Goal: Check status: Check status

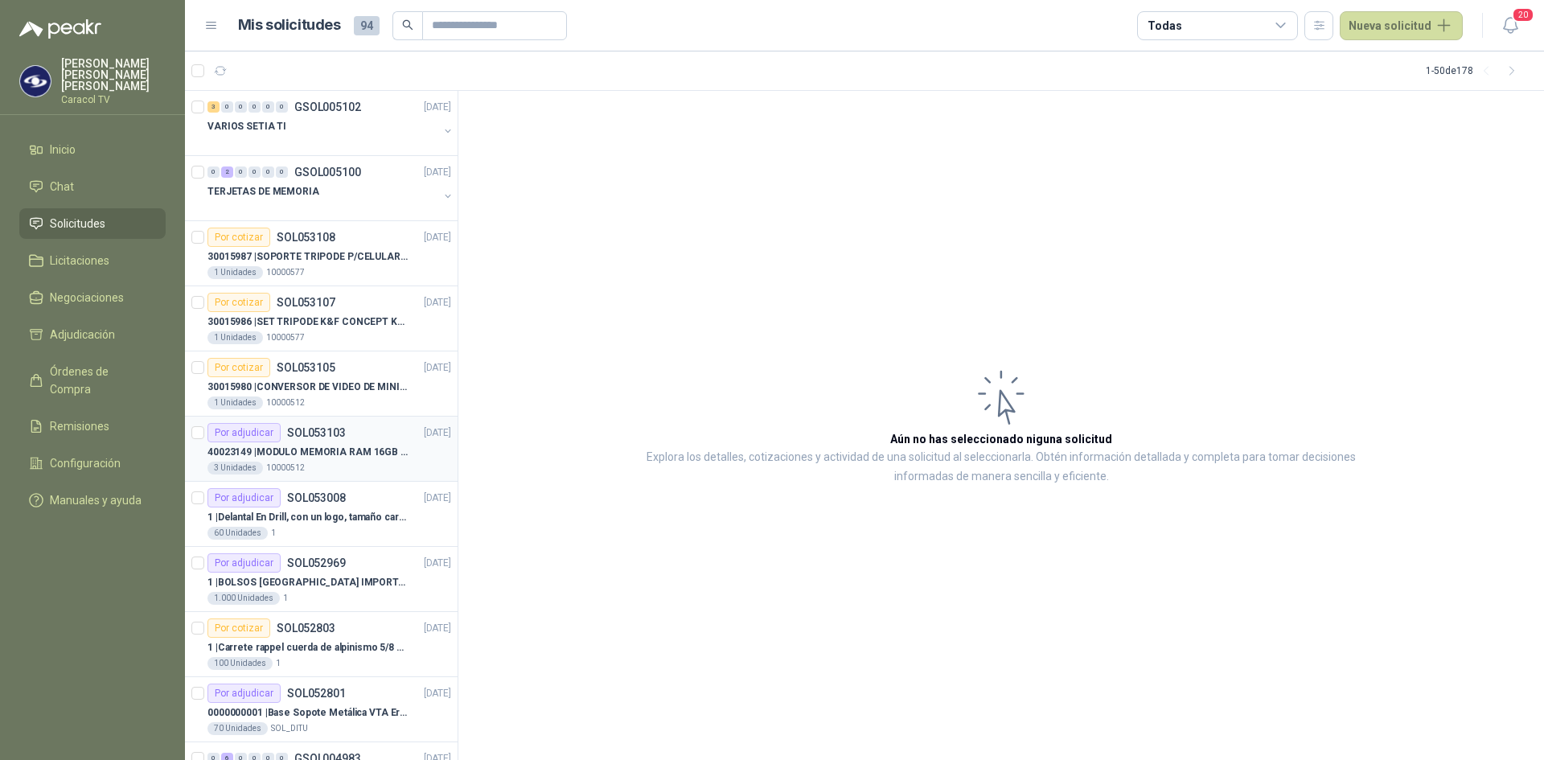
click at [347, 442] on div "40023149 | MODULO MEMORIA RAM 16GB DDR4 2666 MHZ - PORTATIL" at bounding box center [329, 451] width 244 height 19
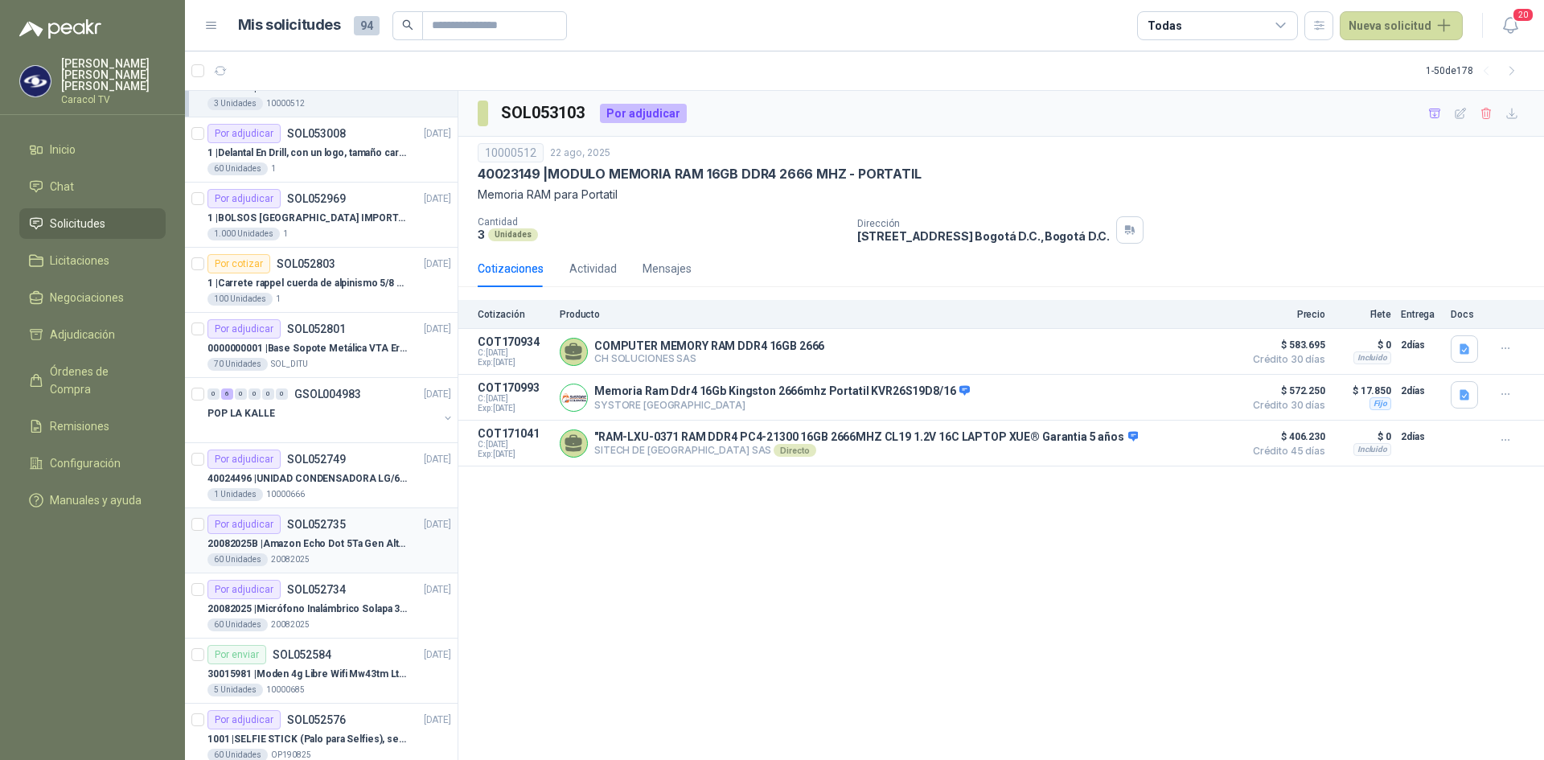
scroll to position [402, 0]
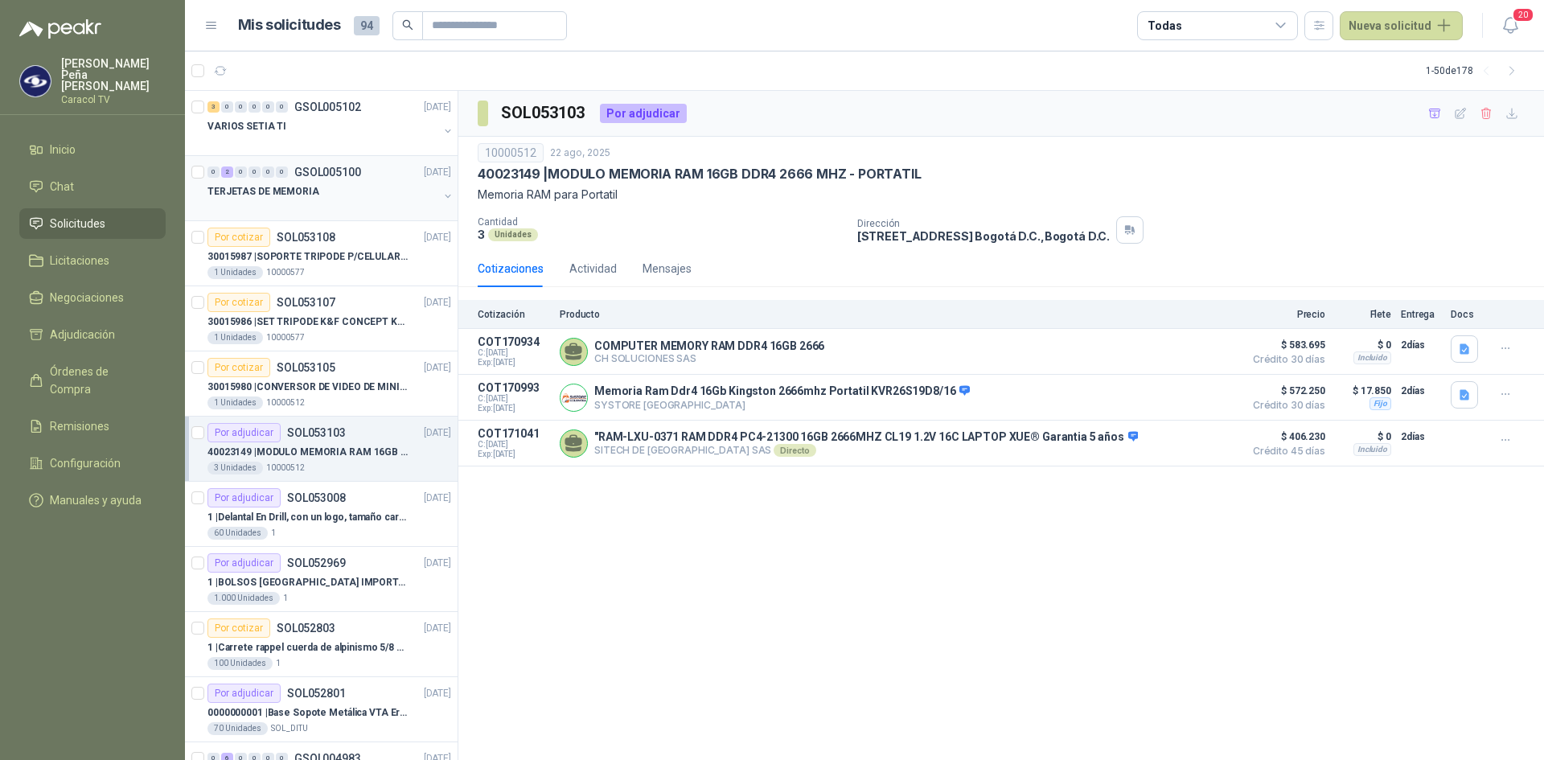
click at [288, 187] on p "TERJETAS DE MEMORIA" at bounding box center [263, 191] width 112 height 15
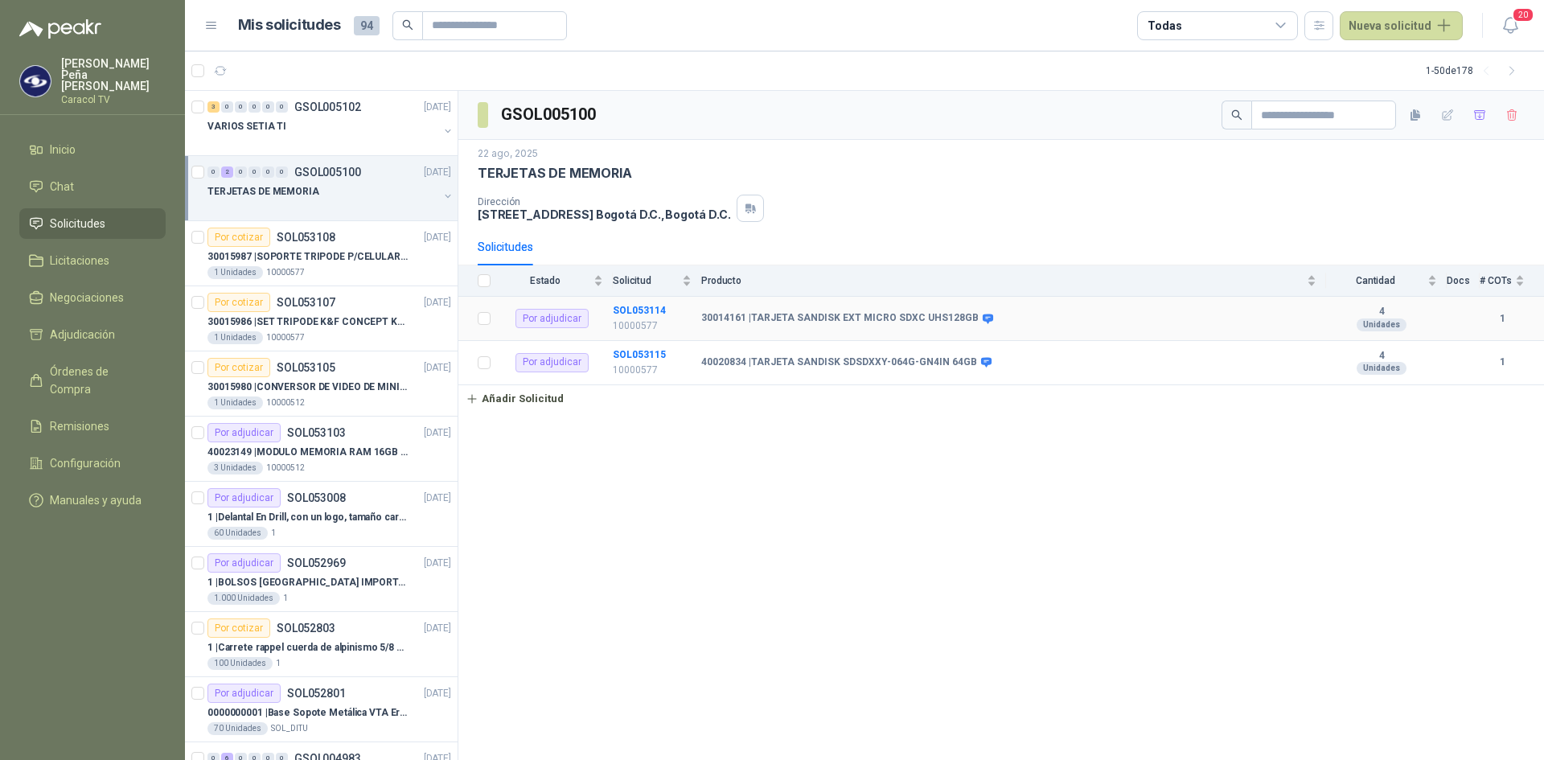
click at [756, 317] on b "30014161 | TARJETA SANDISK EXT MICRO SDXC UHS128GB" at bounding box center [839, 318] width 277 height 13
click at [634, 309] on b "SOL053114" at bounding box center [639, 310] width 53 height 11
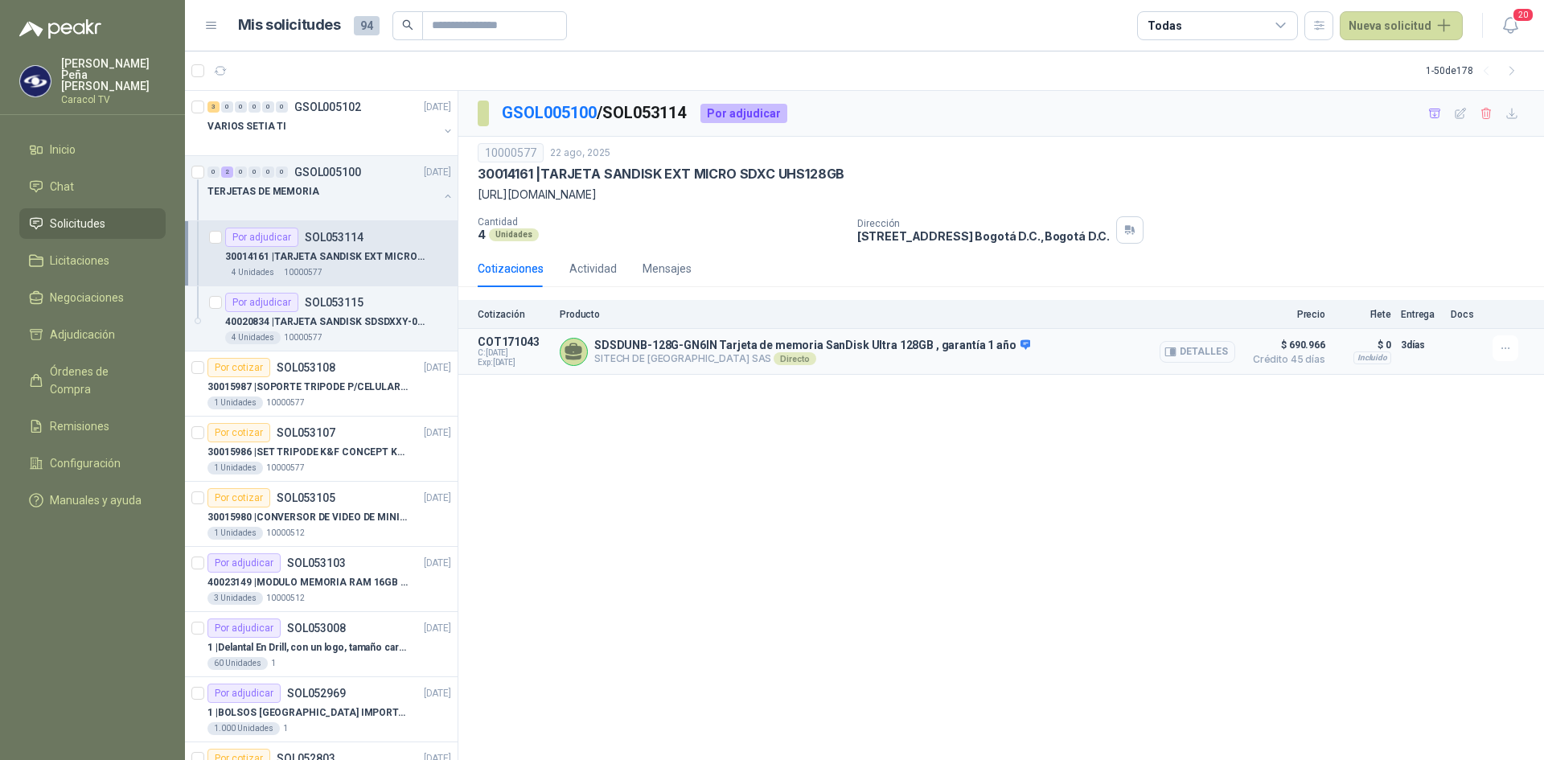
click at [1200, 351] on button "Detalles" at bounding box center [1198, 352] width 76 height 22
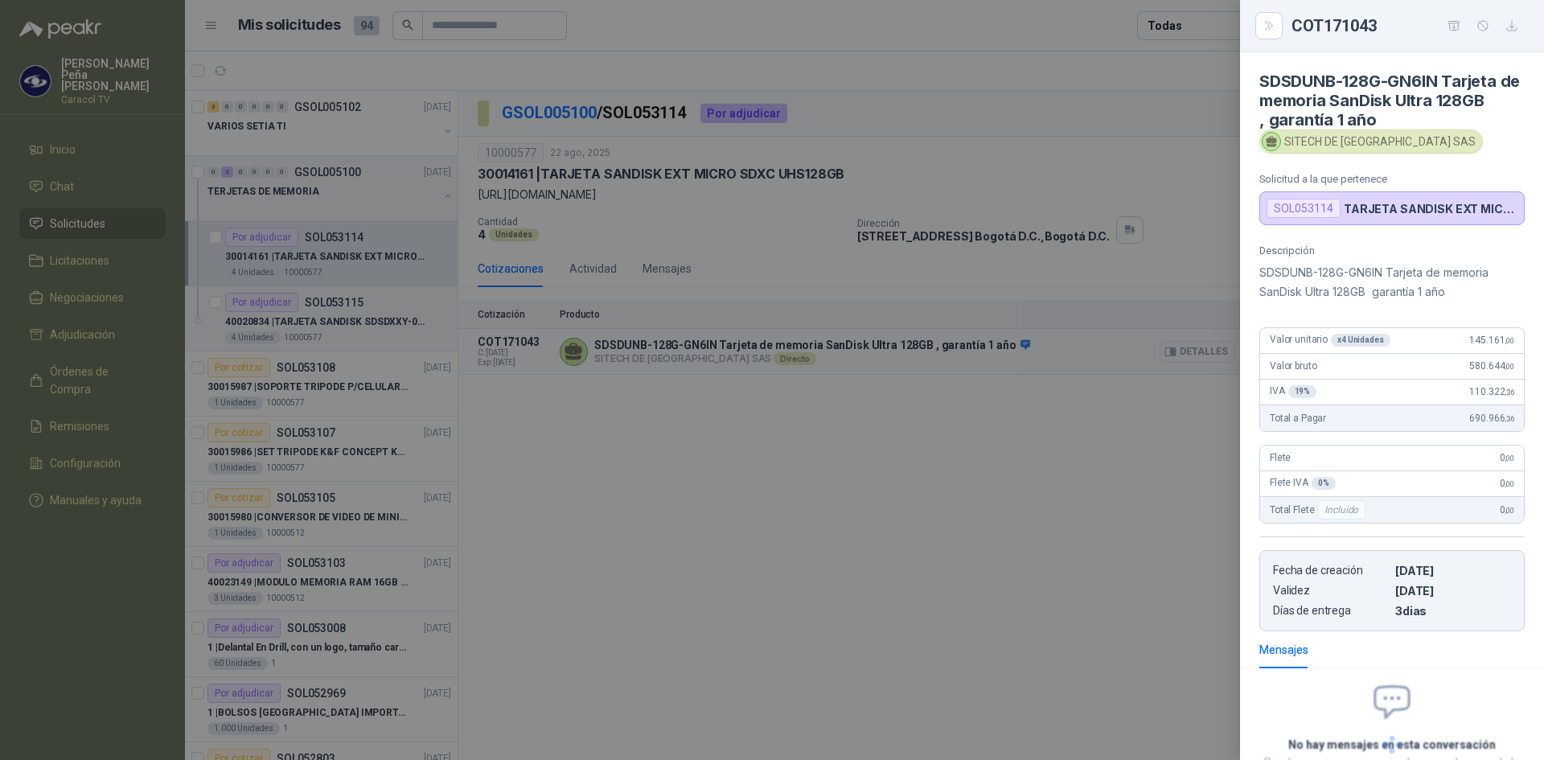
scroll to position [130, 0]
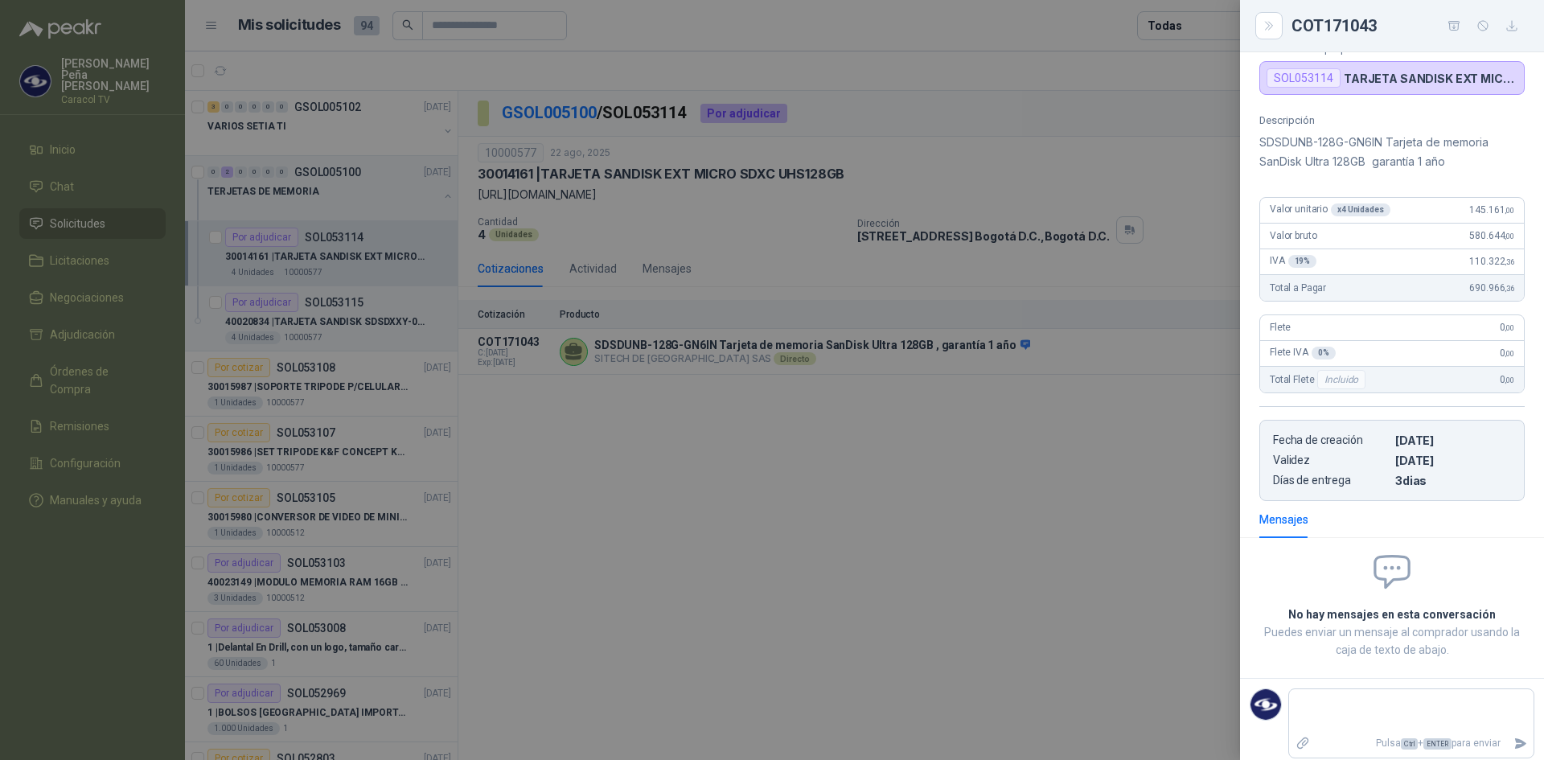
click at [977, 431] on div at bounding box center [772, 380] width 1544 height 760
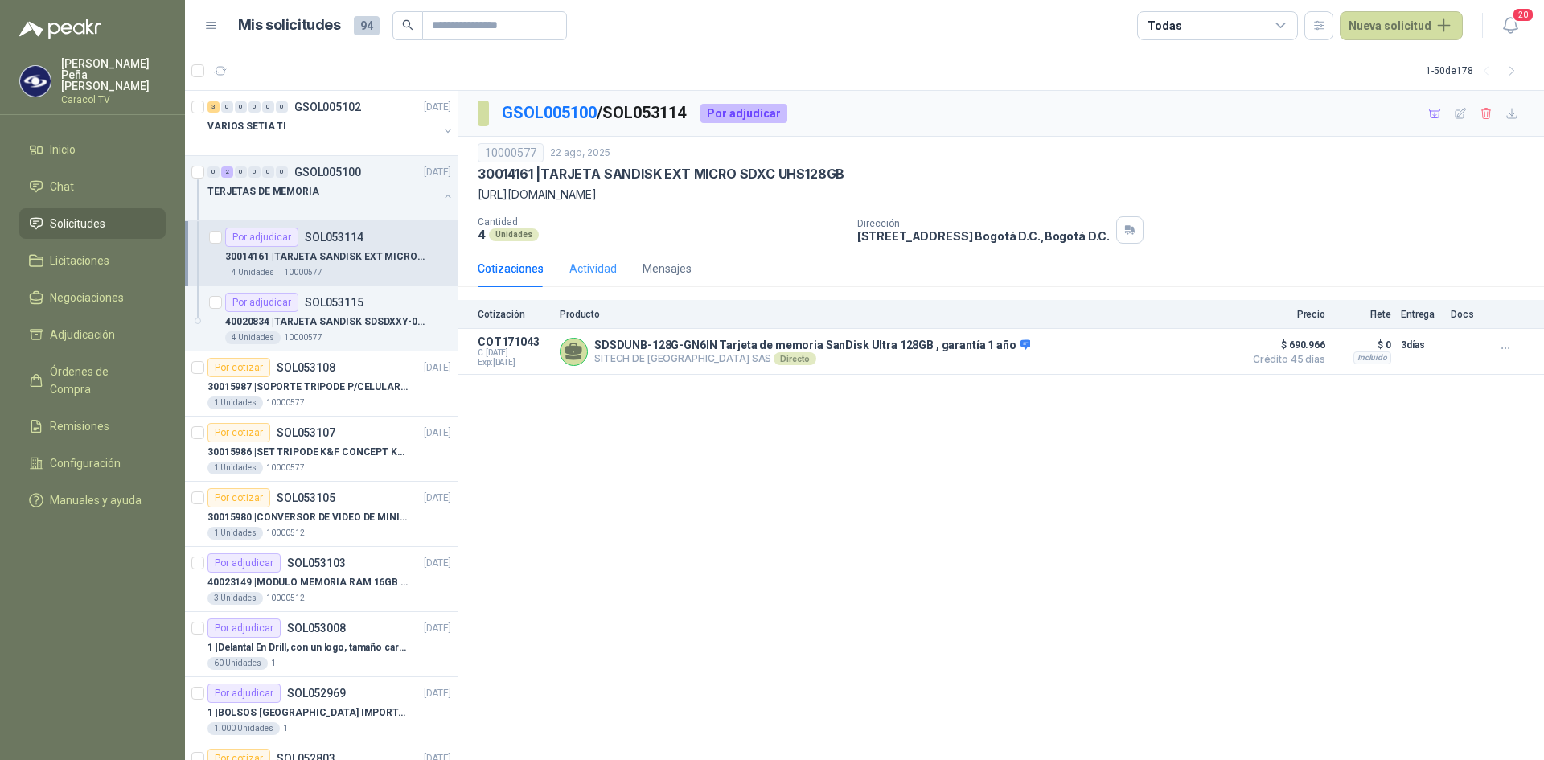
click at [586, 259] on div "Actividad" at bounding box center [592, 268] width 47 height 37
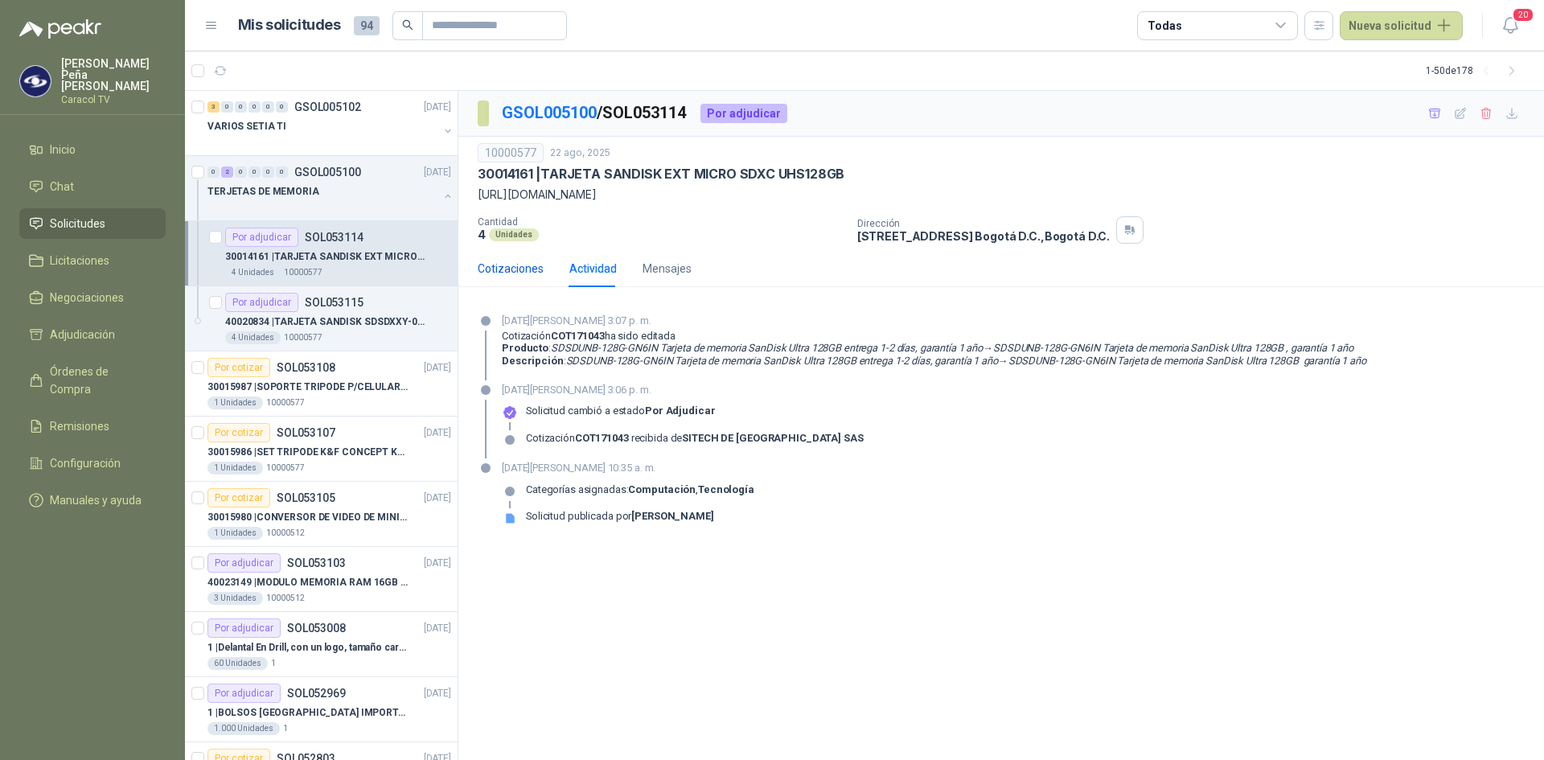
click at [514, 267] on div "Cotizaciones" at bounding box center [511, 269] width 66 height 18
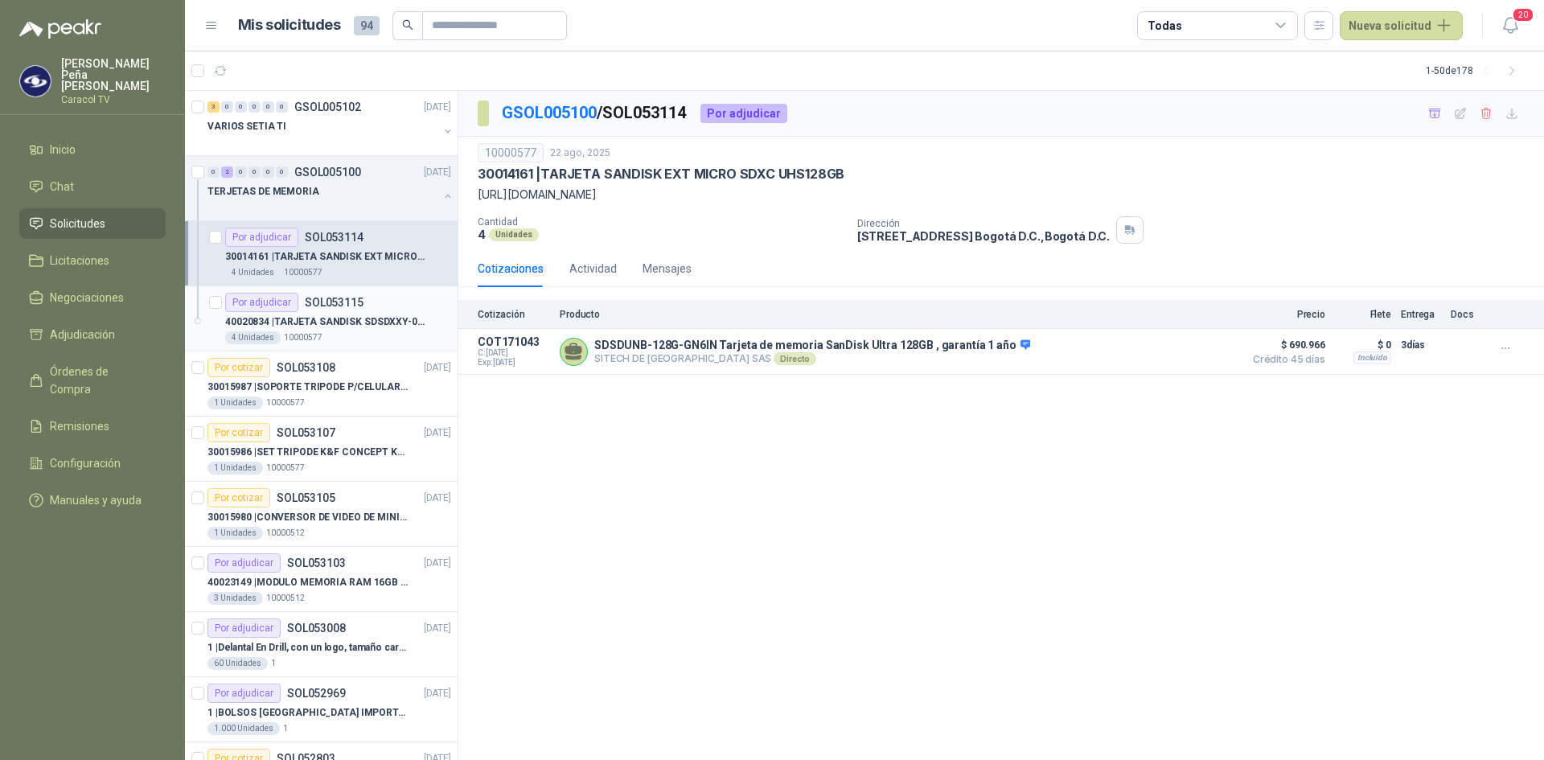
click at [270, 302] on div "Por adjudicar" at bounding box center [261, 302] width 73 height 19
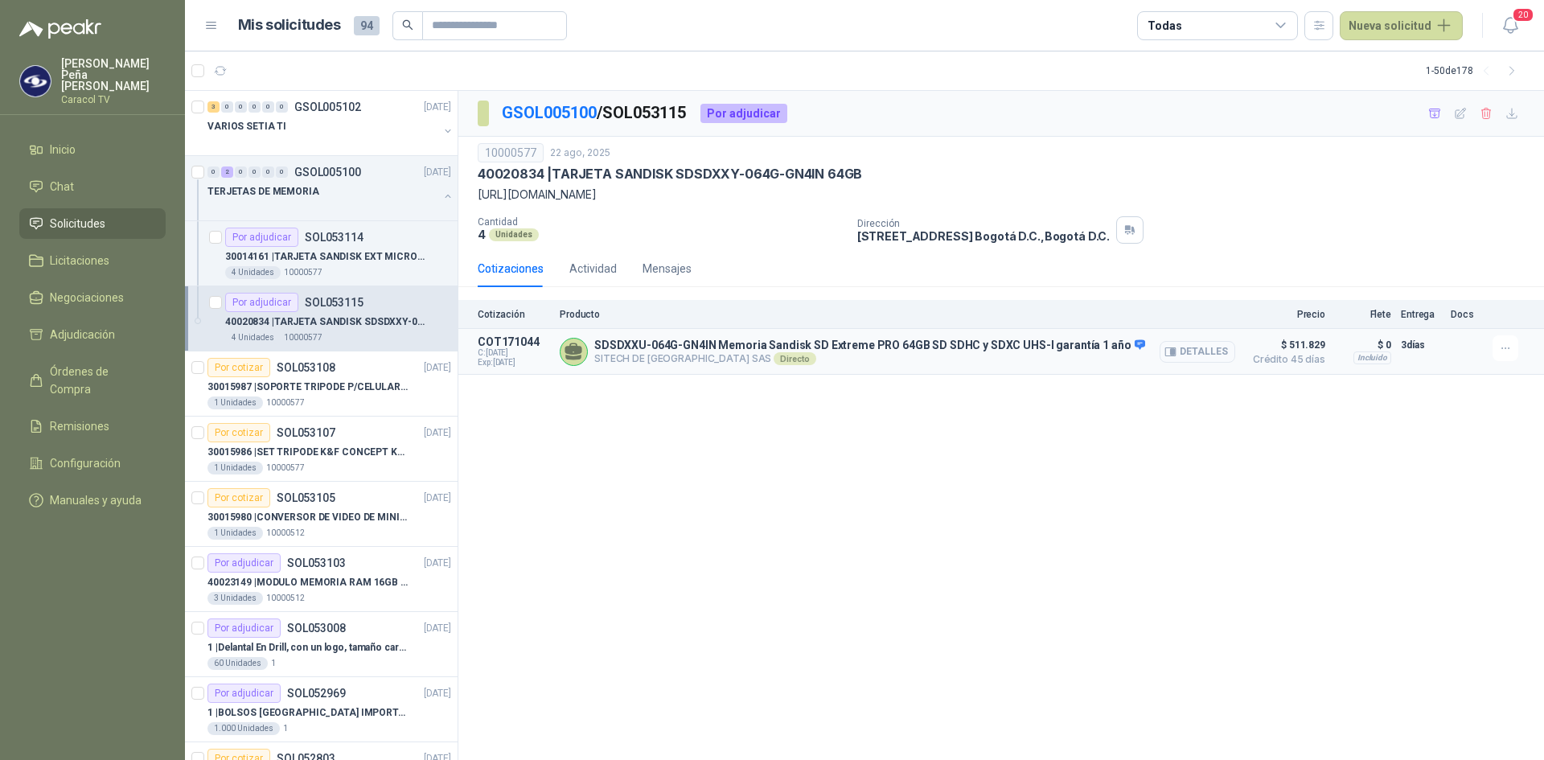
click at [1205, 358] on button "Detalles" at bounding box center [1198, 352] width 76 height 22
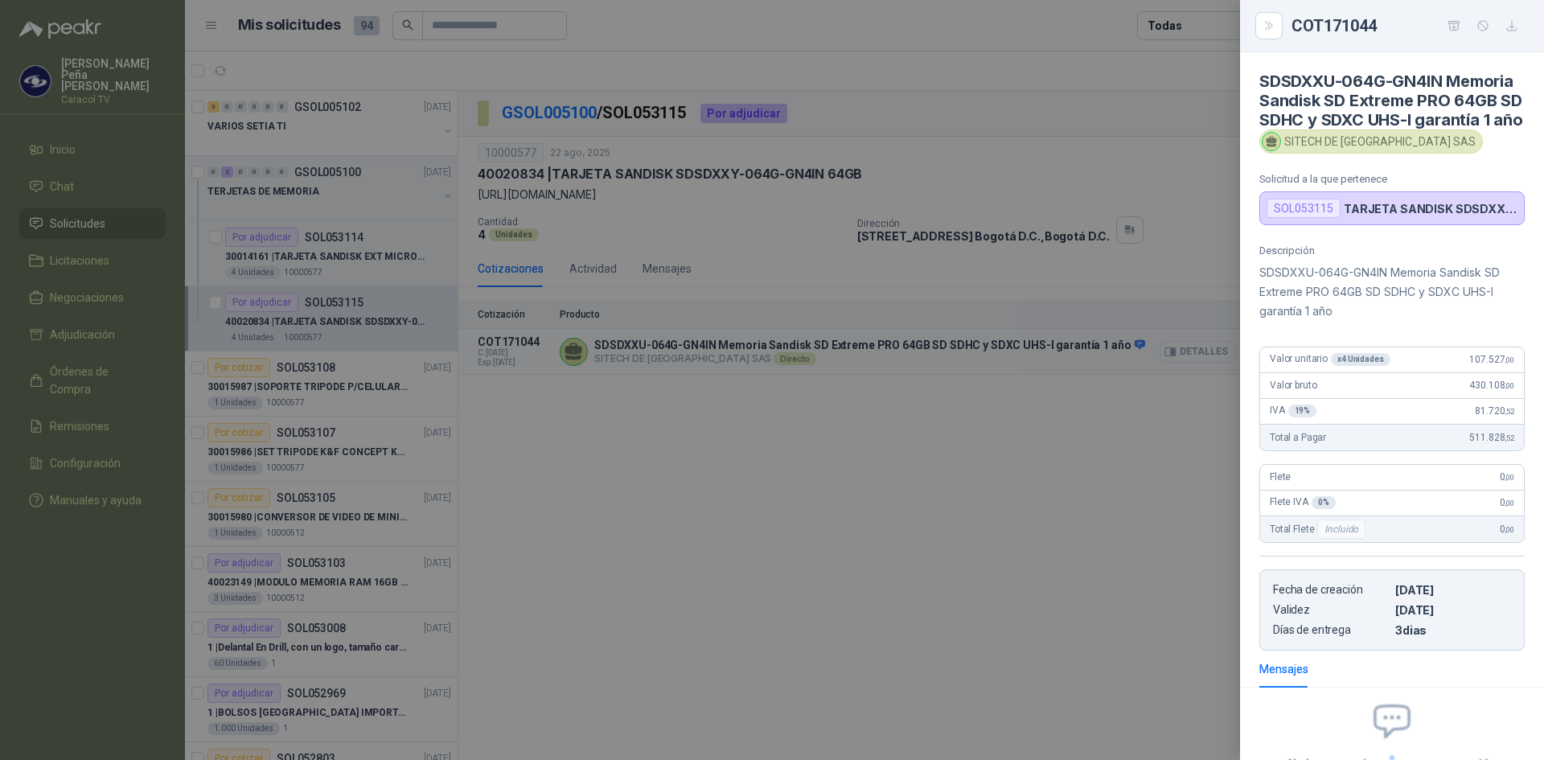
scroll to position [169, 0]
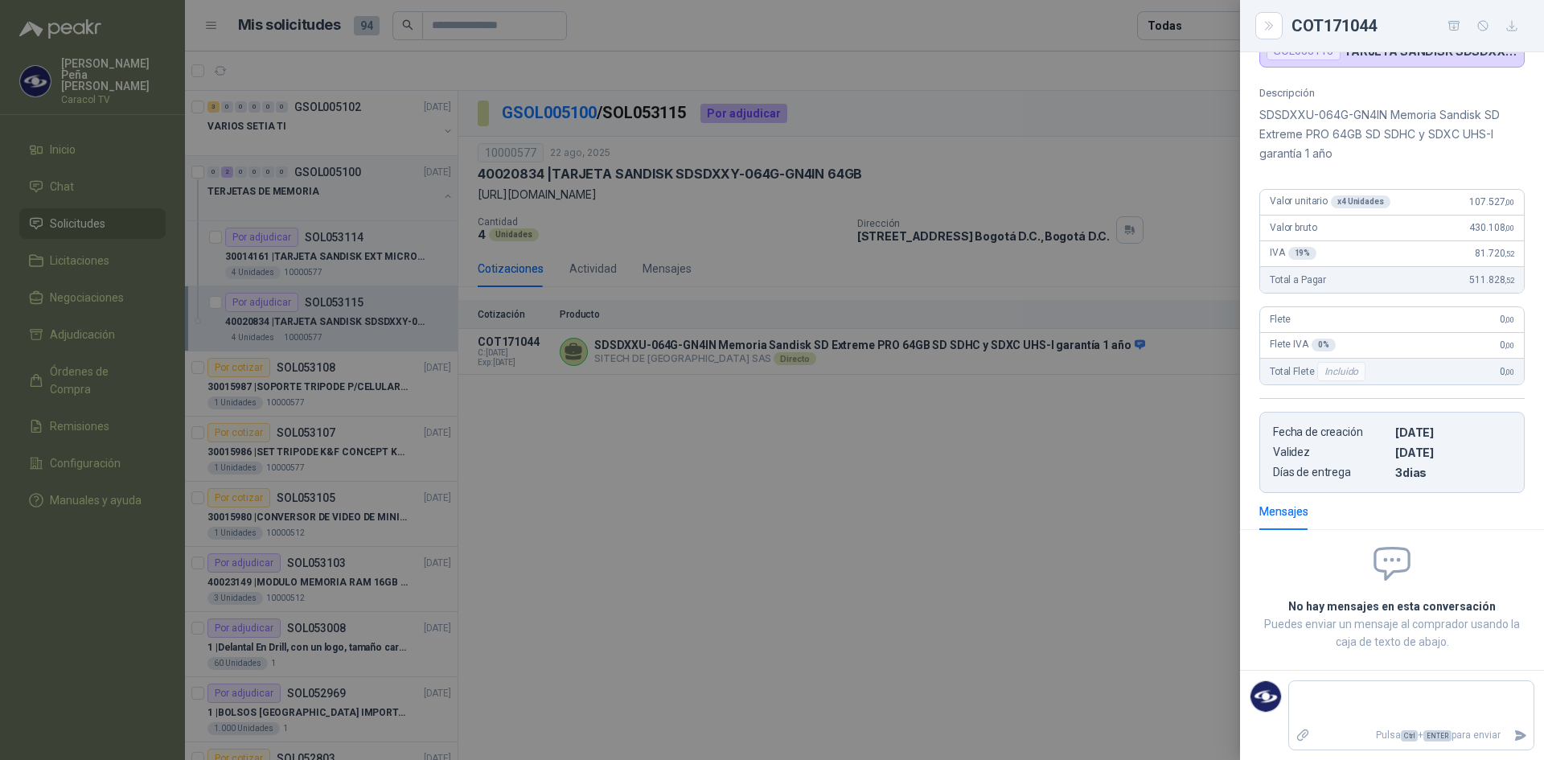
click at [1058, 430] on div at bounding box center [772, 380] width 1544 height 760
